Goal: Information Seeking & Learning: Learn about a topic

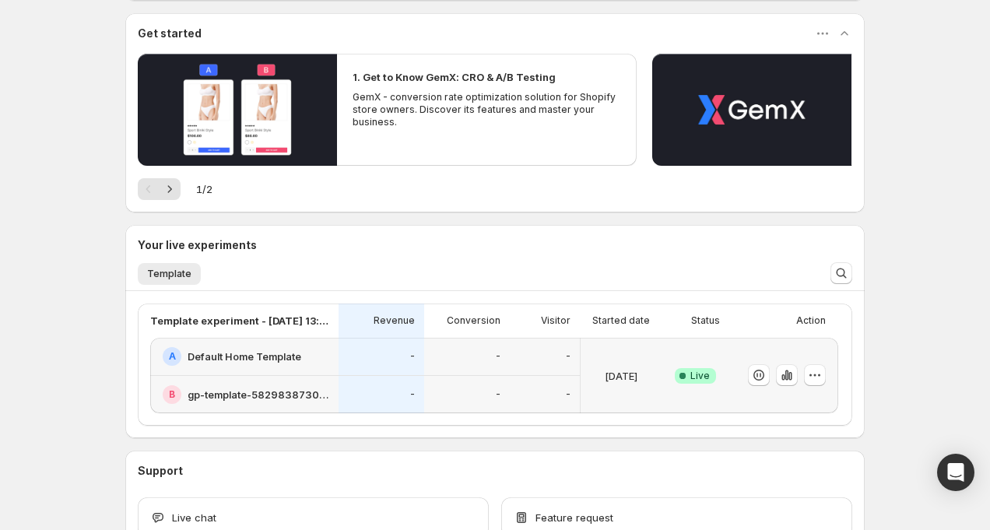
scroll to position [140, 0]
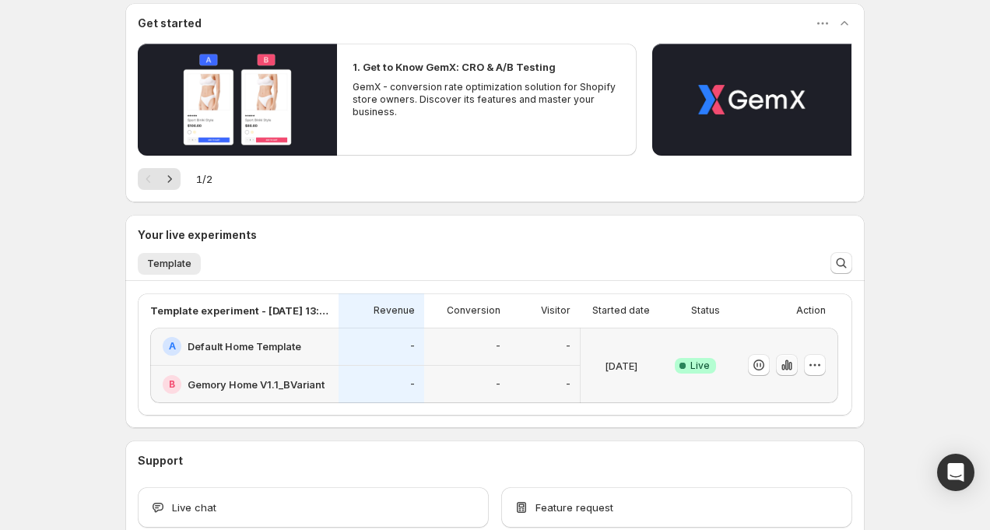
click at [791, 360] on icon "button" at bounding box center [787, 365] width 16 height 16
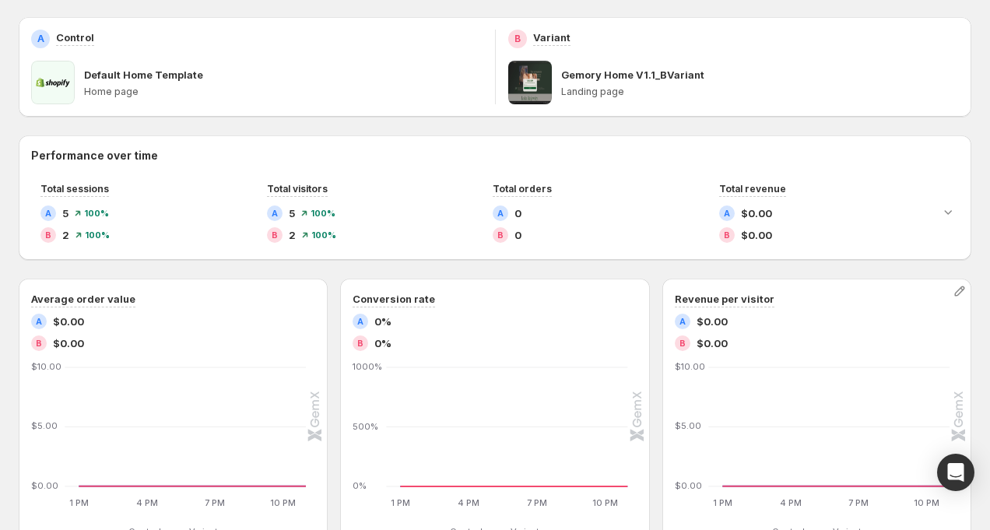
scroll to position [79, 0]
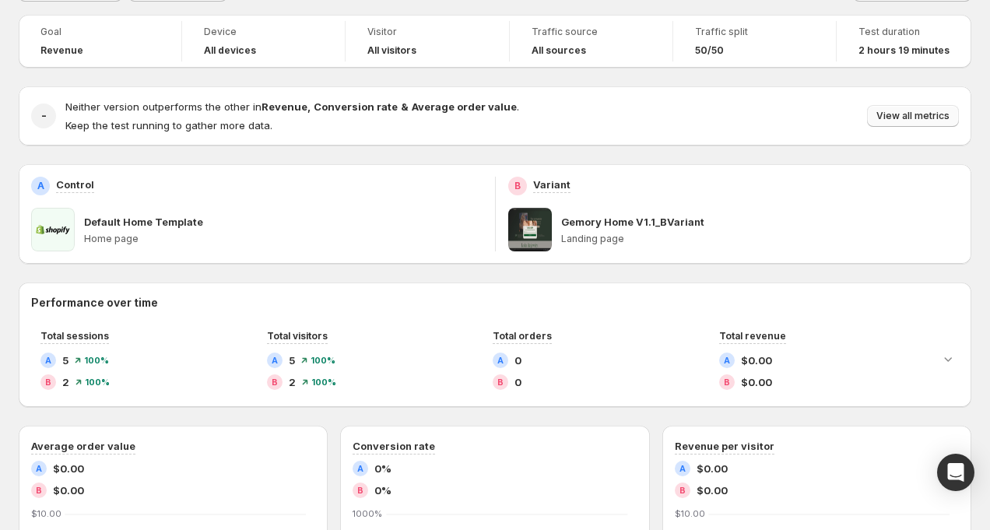
click at [920, 122] on span "View all metrics" at bounding box center [912, 116] width 73 height 12
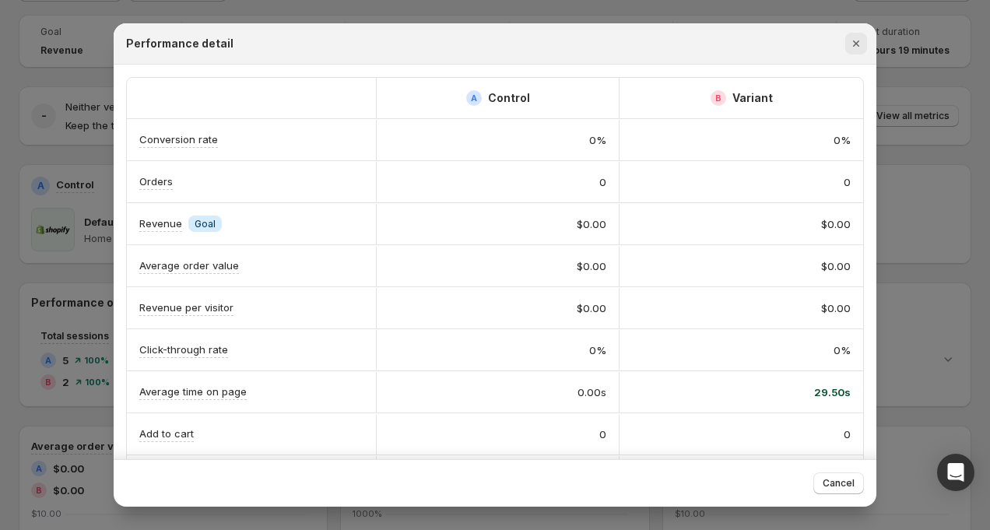
click at [865, 48] on button "Close" at bounding box center [856, 44] width 22 height 22
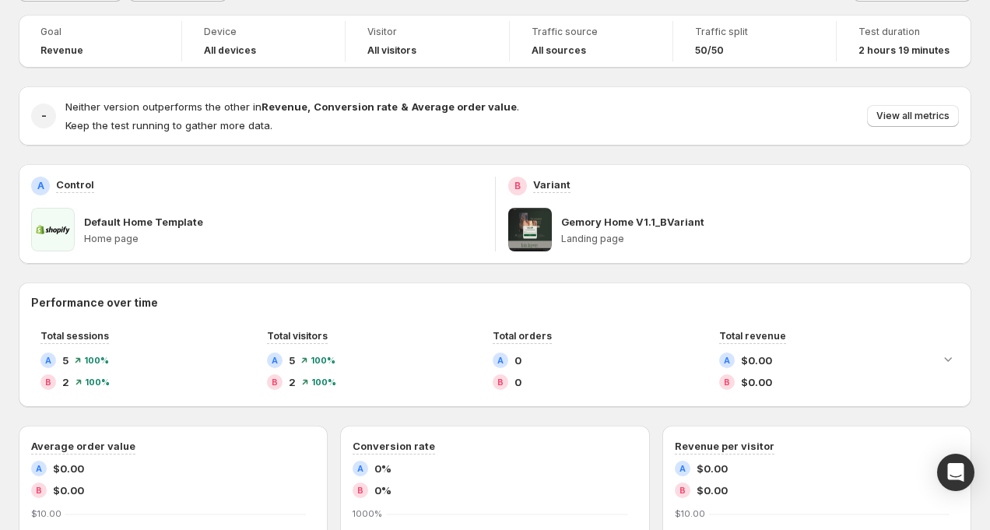
scroll to position [0, 0]
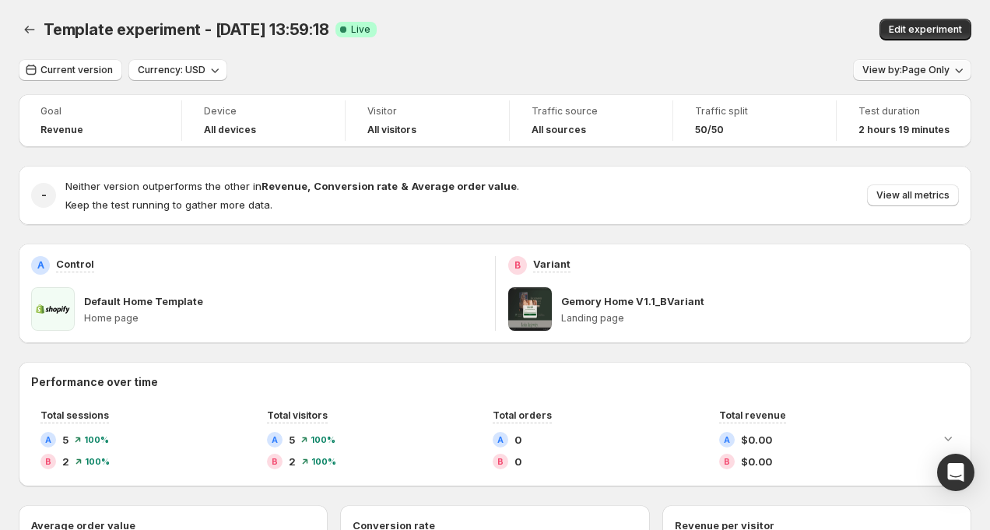
click at [930, 65] on span "View by: Page Only" at bounding box center [905, 70] width 87 height 12
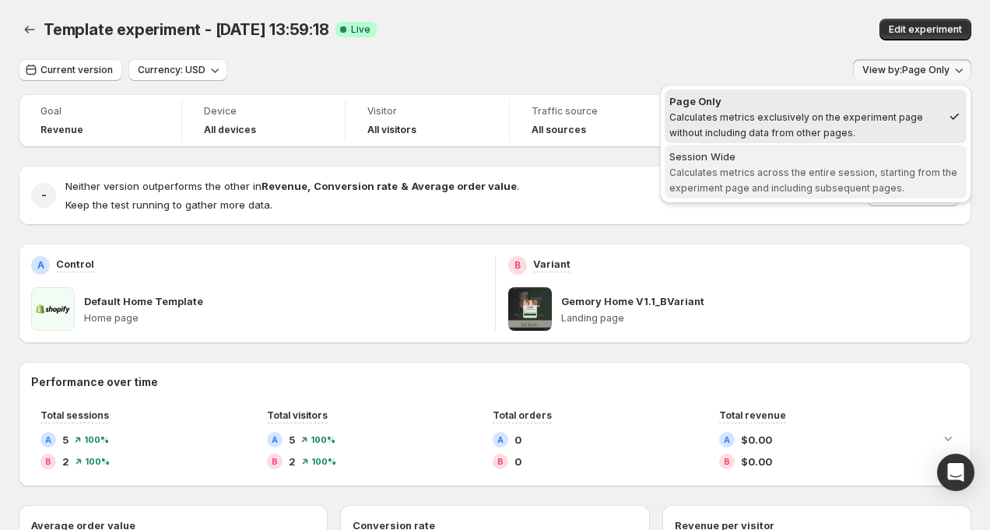
click at [823, 168] on span "Calculates metrics across the entire session, starting from the experiment page…" at bounding box center [813, 180] width 288 height 27
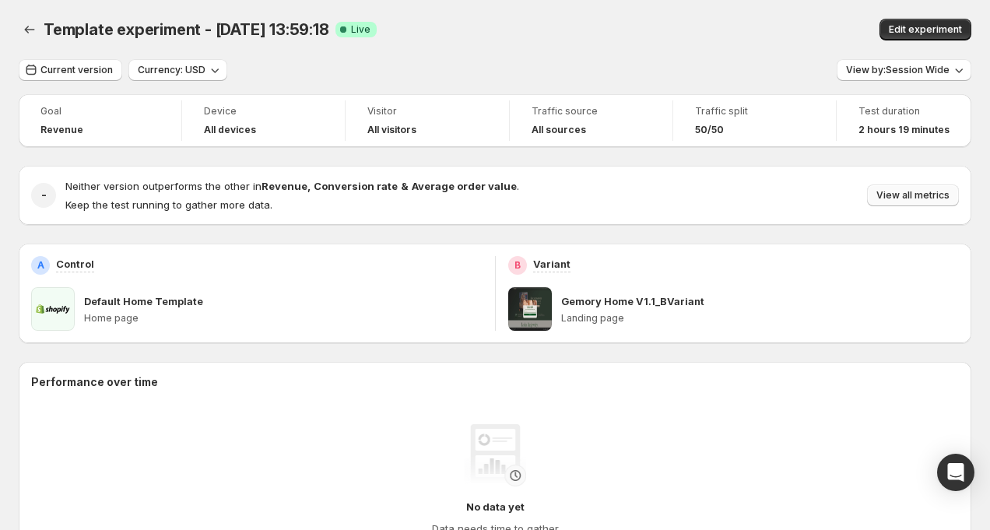
click at [910, 188] on button "View all metrics" at bounding box center [913, 195] width 92 height 22
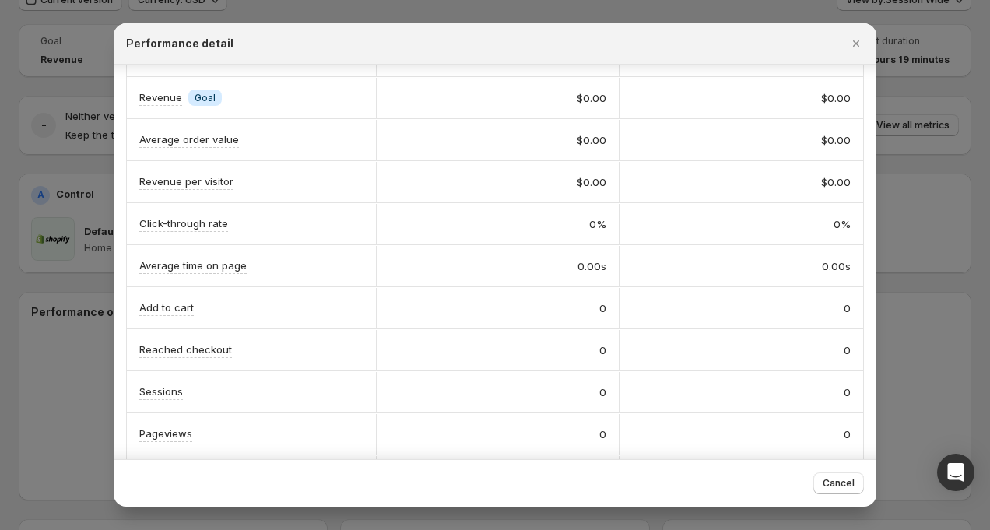
scroll to position [177, 0]
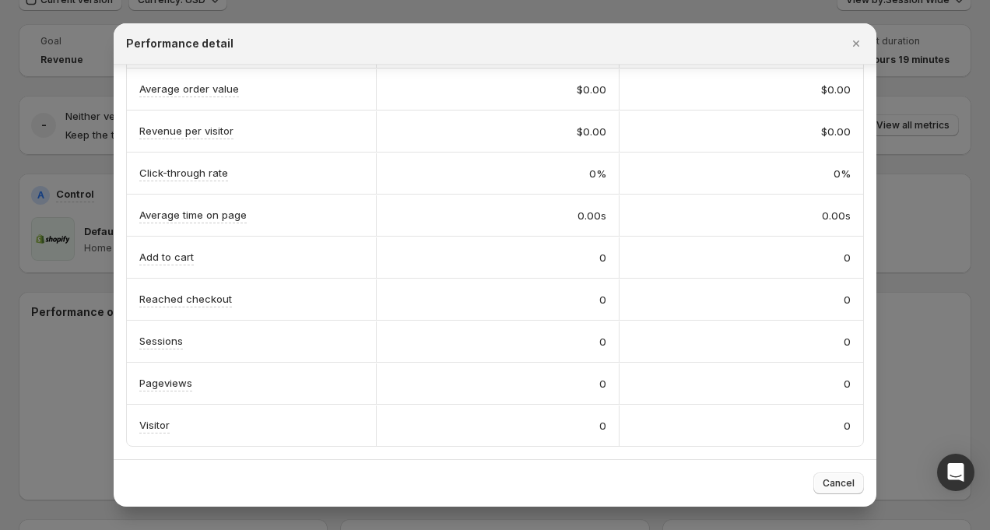
click at [828, 474] on button "Cancel" at bounding box center [838, 483] width 51 height 22
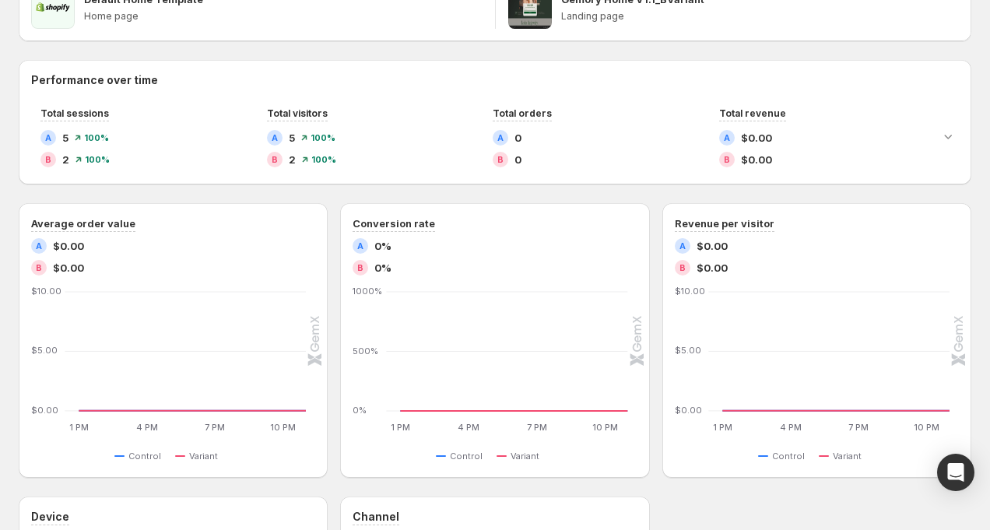
scroll to position [249, 0]
